Goal: Task Accomplishment & Management: Manage account settings

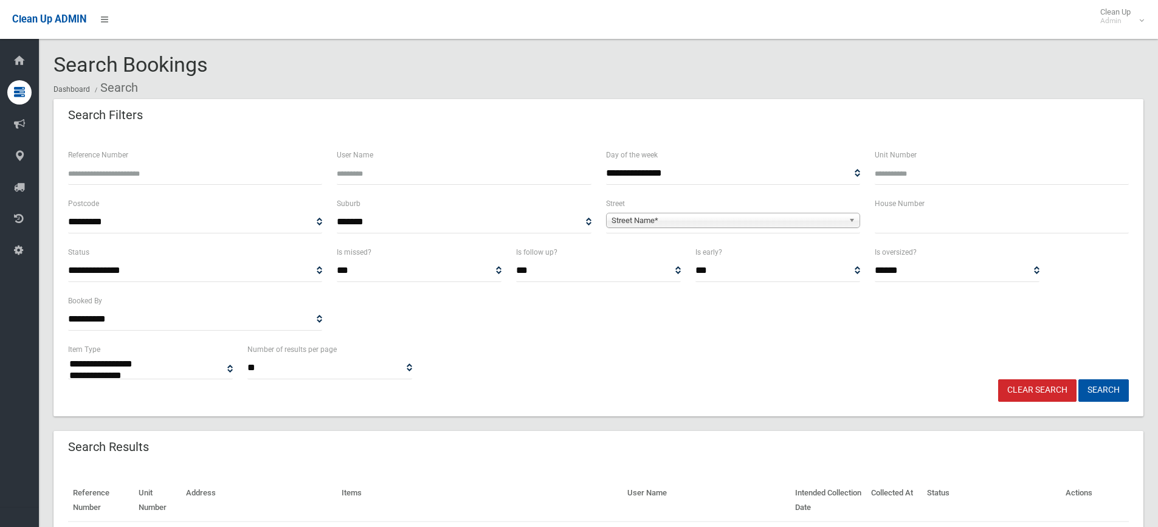
select select
click at [891, 212] on input "text" at bounding box center [1001, 222] width 254 height 22
type input "*"
click at [638, 222] on span "Street Name*" at bounding box center [727, 220] width 232 height 15
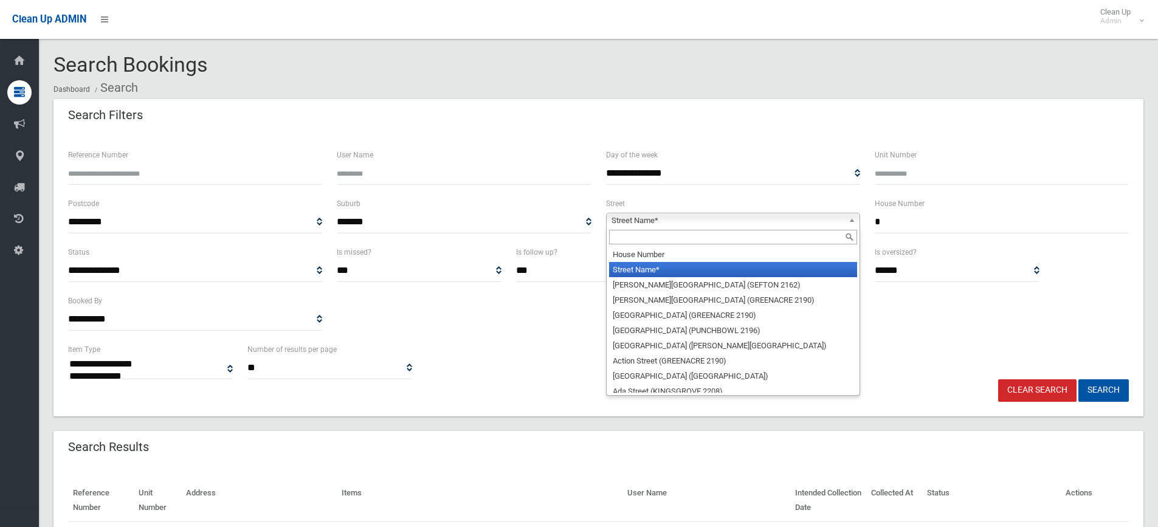
click at [628, 235] on input "text" at bounding box center [733, 237] width 248 height 15
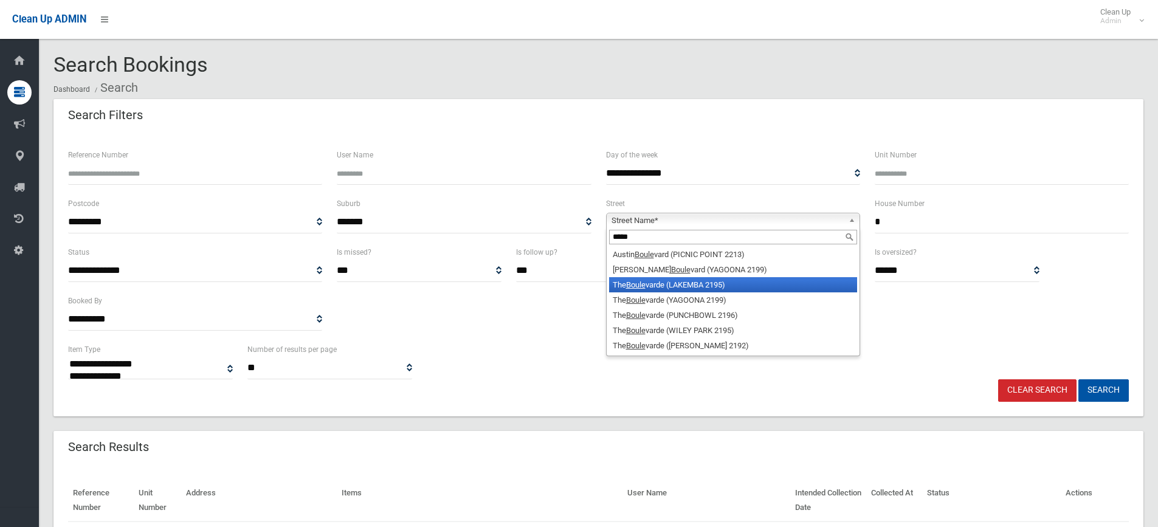
type input "*****"
click at [701, 281] on li "The Boule varde (LAKEMBA 2195)" at bounding box center [733, 284] width 248 height 15
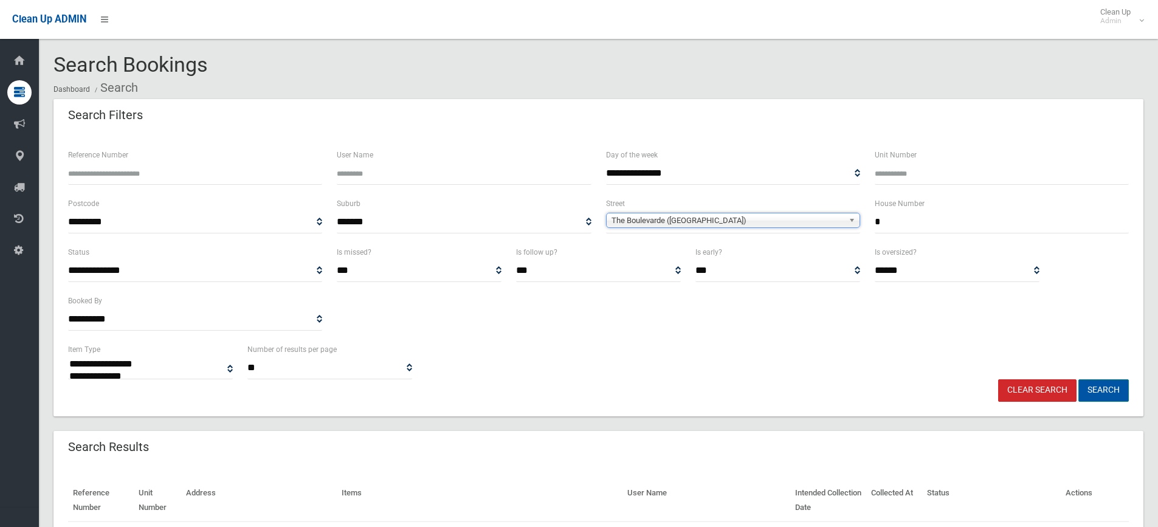
drag, startPoint x: 1094, startPoint y: 390, endPoint x: 1086, endPoint y: 390, distance: 7.9
click at [1093, 390] on button "Search" at bounding box center [1103, 390] width 50 height 22
select select
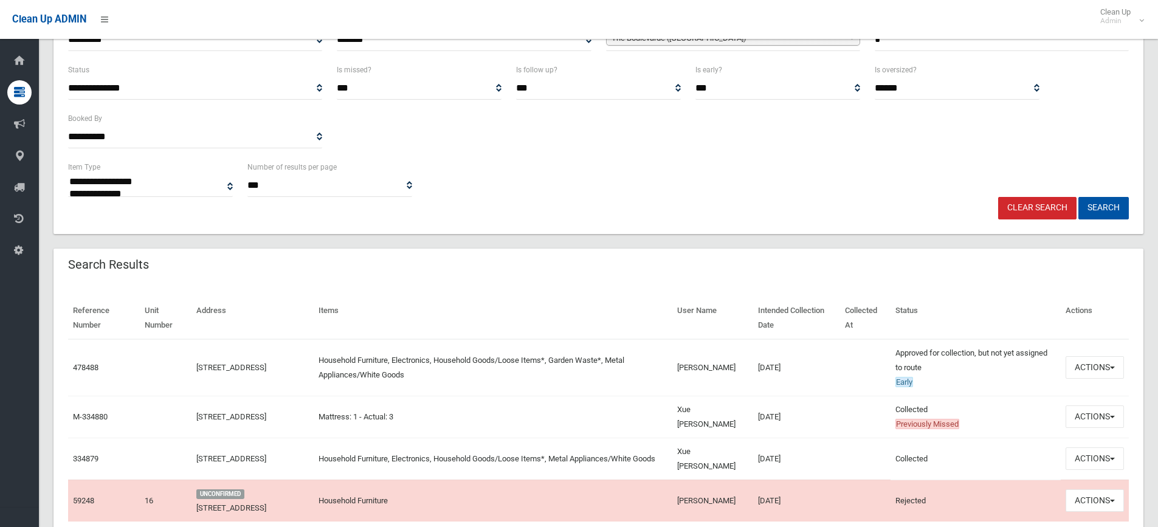
scroll to position [235, 0]
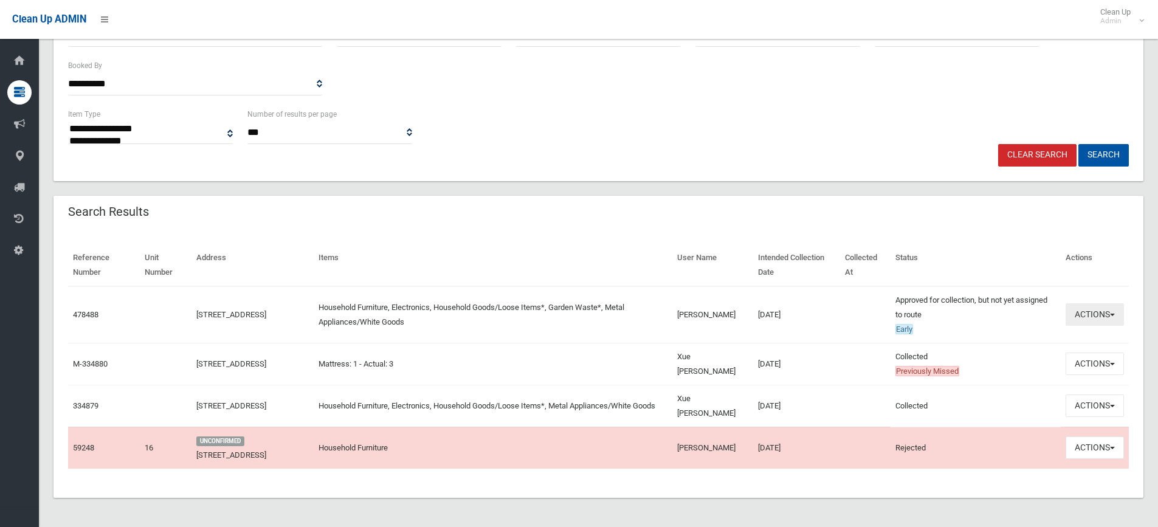
click at [1096, 315] on button "Actions" at bounding box center [1094, 314] width 58 height 22
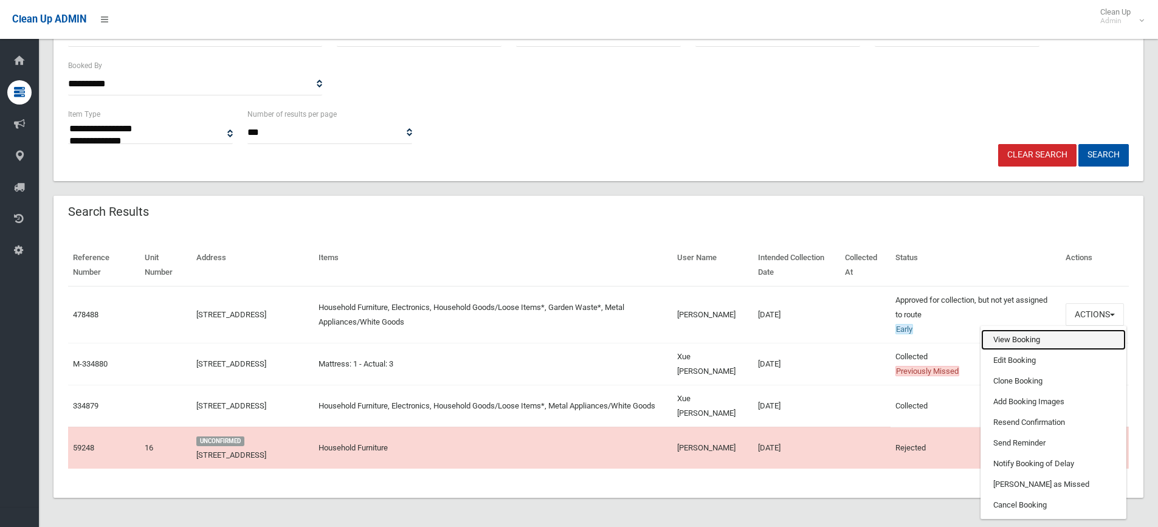
click at [1051, 345] on link "View Booking" at bounding box center [1053, 339] width 145 height 21
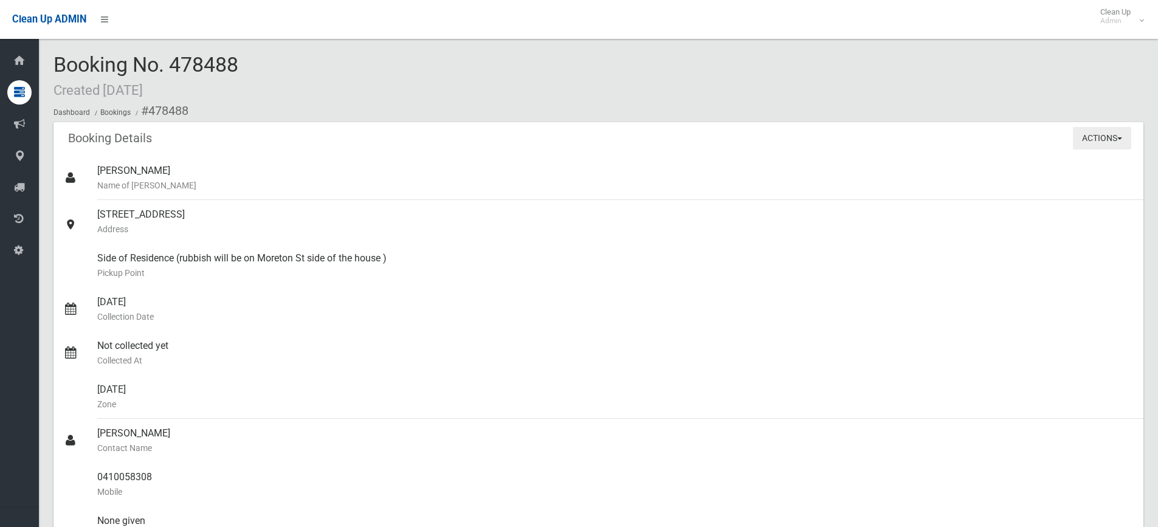
click at [1099, 143] on button "Actions" at bounding box center [1102, 138] width 58 height 22
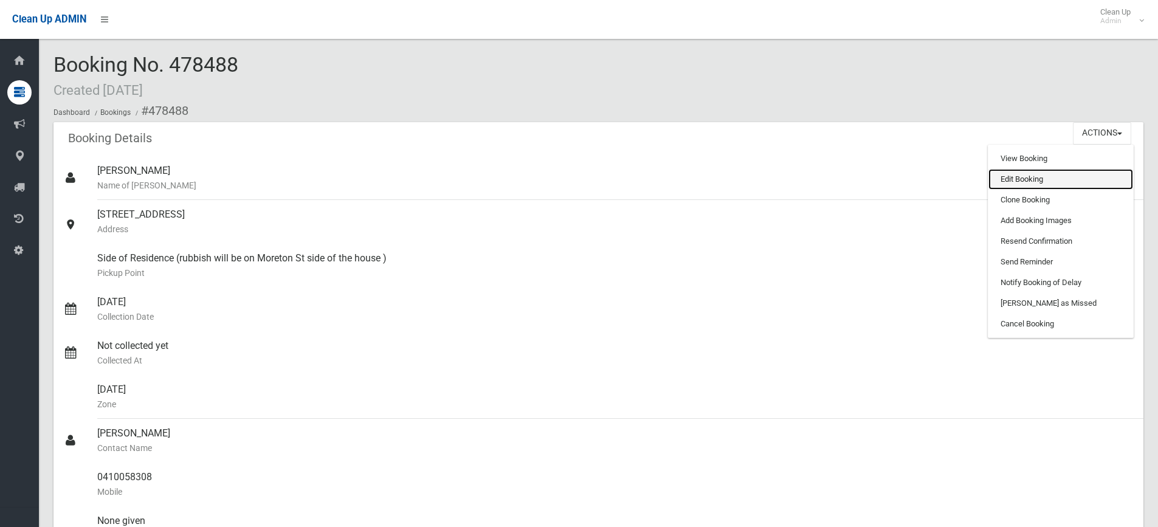
click at [1032, 177] on link "Edit Booking" at bounding box center [1060, 179] width 145 height 21
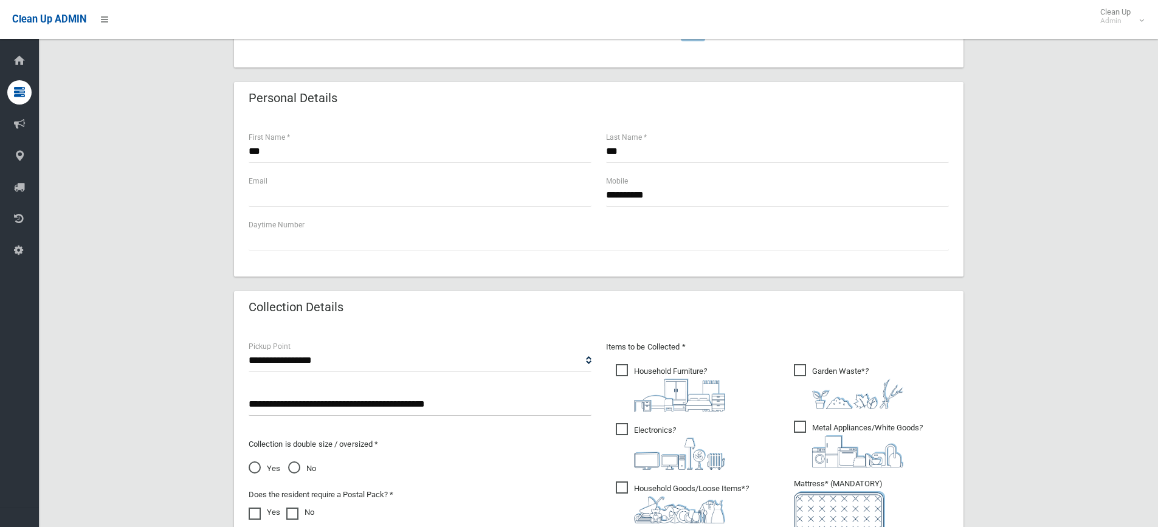
scroll to position [547, 0]
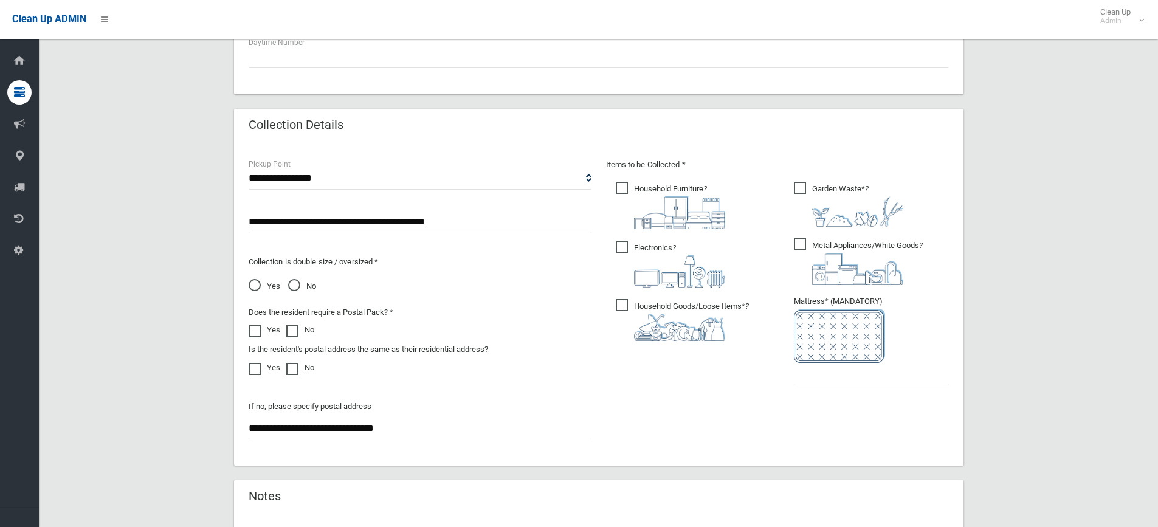
click at [292, 286] on span "No" at bounding box center [302, 286] width 28 height 15
click at [814, 366] on input "text" at bounding box center [871, 374] width 155 height 22
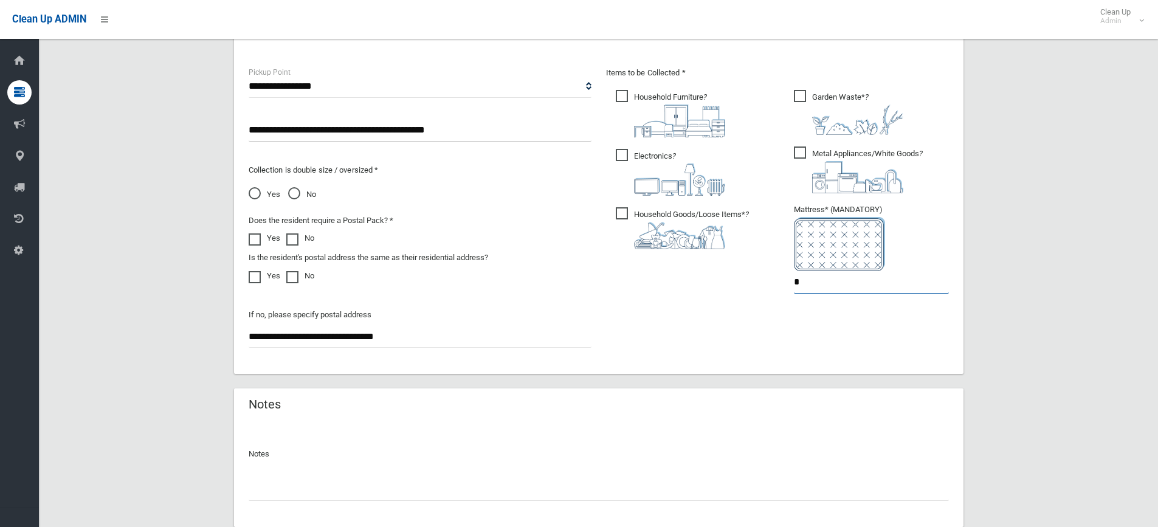
scroll to position [719, 0]
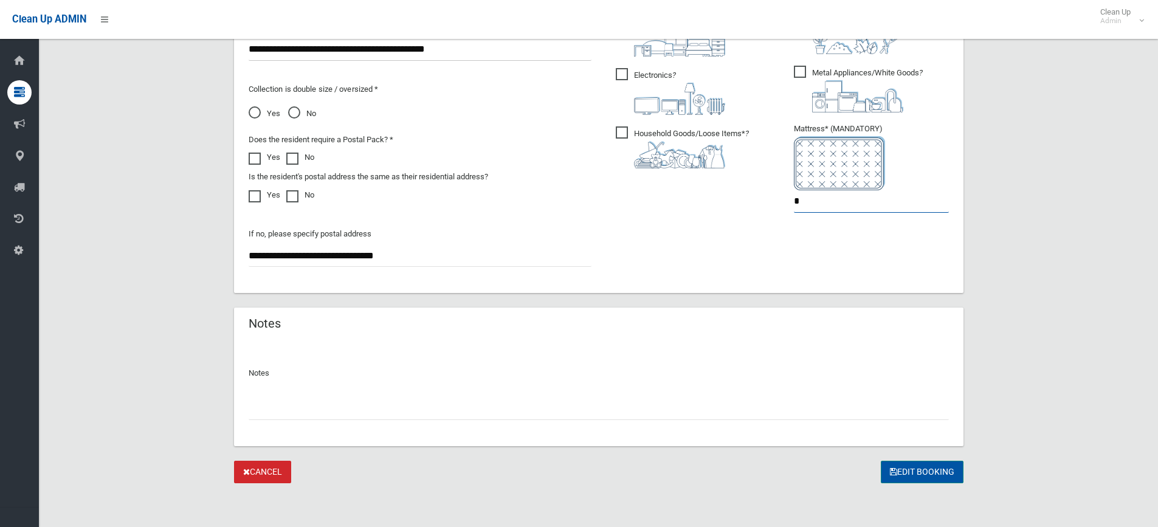
type input "*"
click at [922, 475] on button "Edit Booking" at bounding box center [922, 472] width 83 height 22
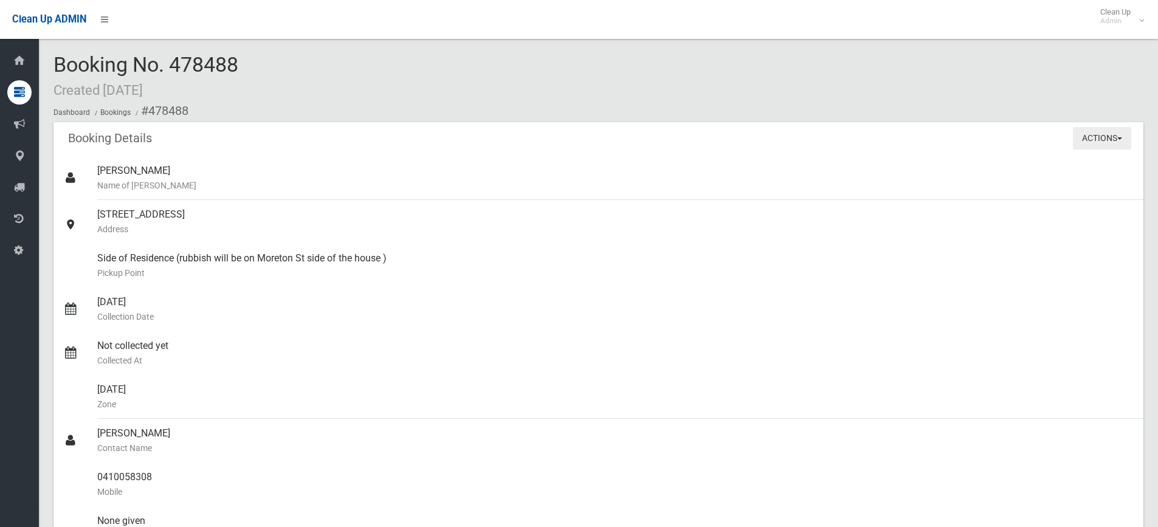
click at [1088, 141] on button "Actions" at bounding box center [1102, 138] width 58 height 22
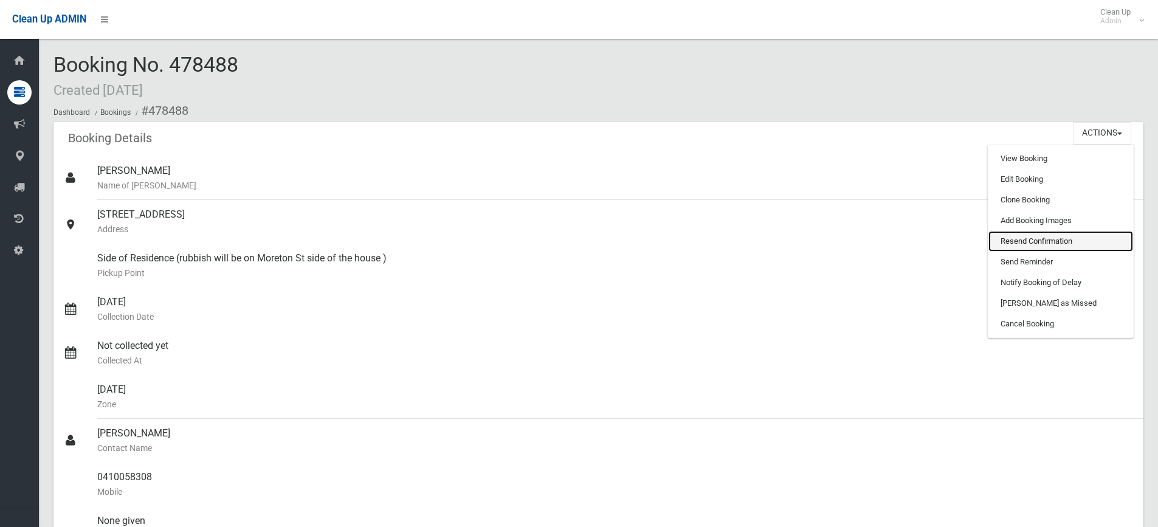
click at [1039, 244] on link "Resend Confirmation" at bounding box center [1060, 241] width 145 height 21
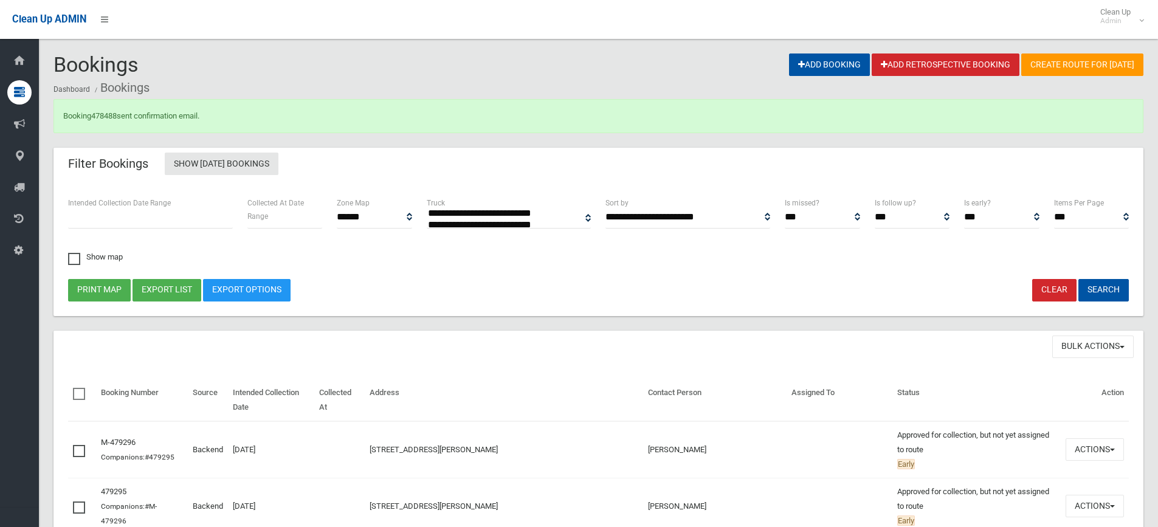
select select
click at [106, 117] on link "478488" at bounding box center [104, 115] width 26 height 9
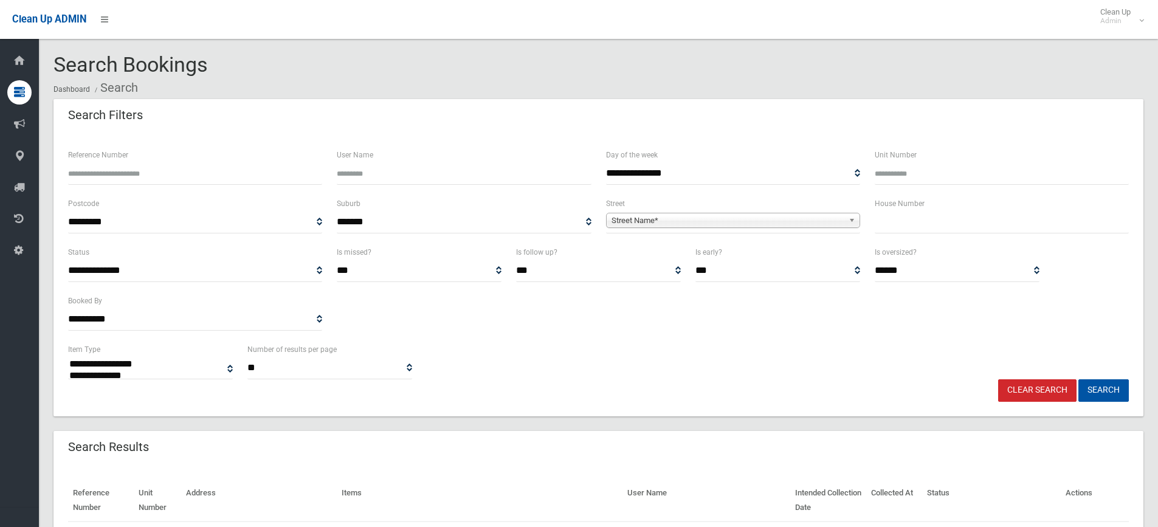
select select
